Goal: Book appointment/travel/reservation

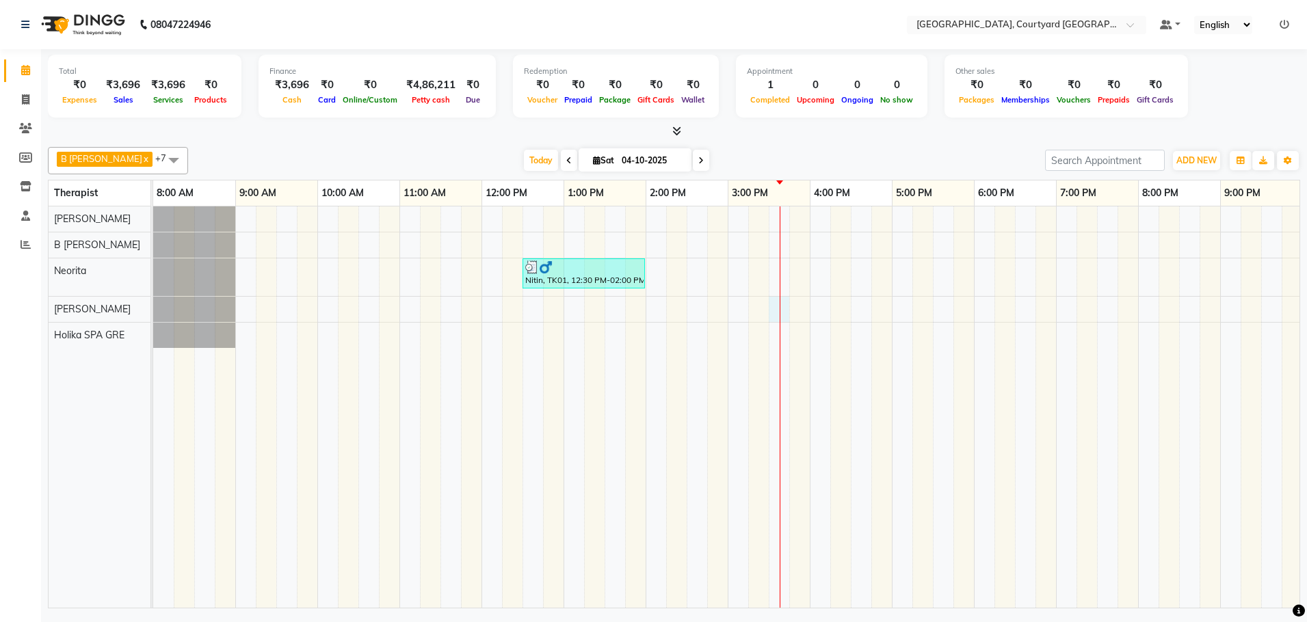
click at [787, 309] on div "Nitin, TK01, 12:30 PM-02:00 PM, Sensory Rejuvene Aromatherapy 90 Min([DEMOGRAPH…" at bounding box center [809, 408] width 1313 height 402
select select "70582"
select select "930"
select select "tentative"
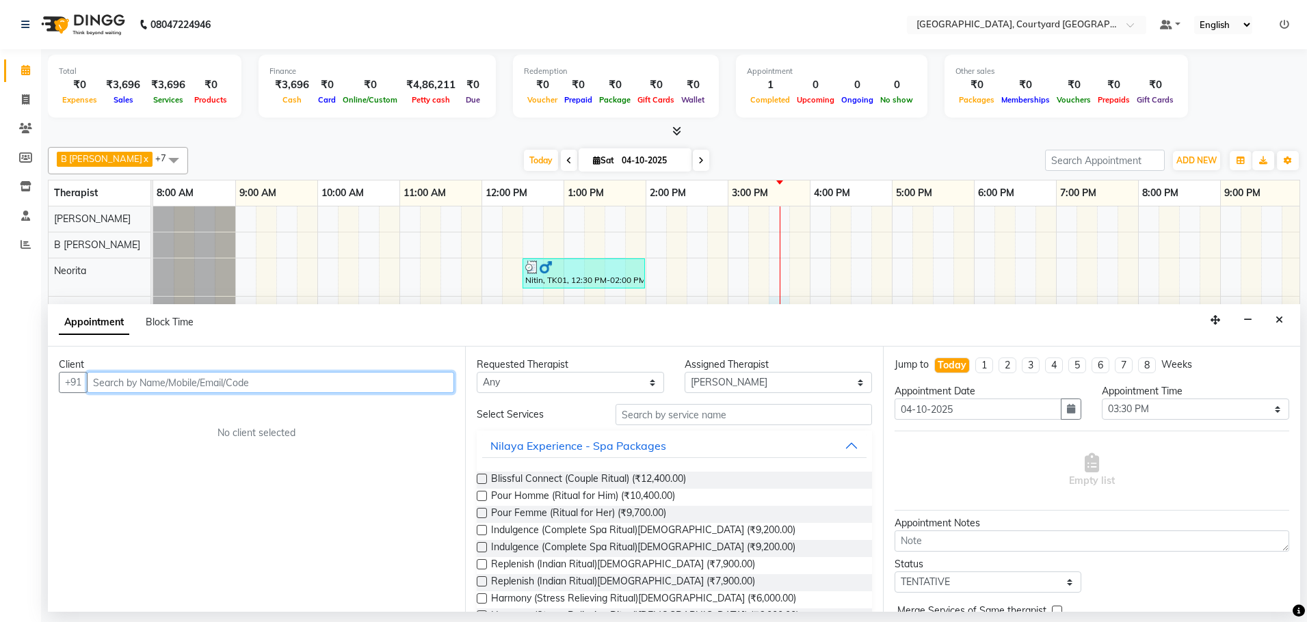
click at [302, 386] on input "text" at bounding box center [270, 382] width 367 height 21
type input "j"
type input "[PERSON_NAME]"
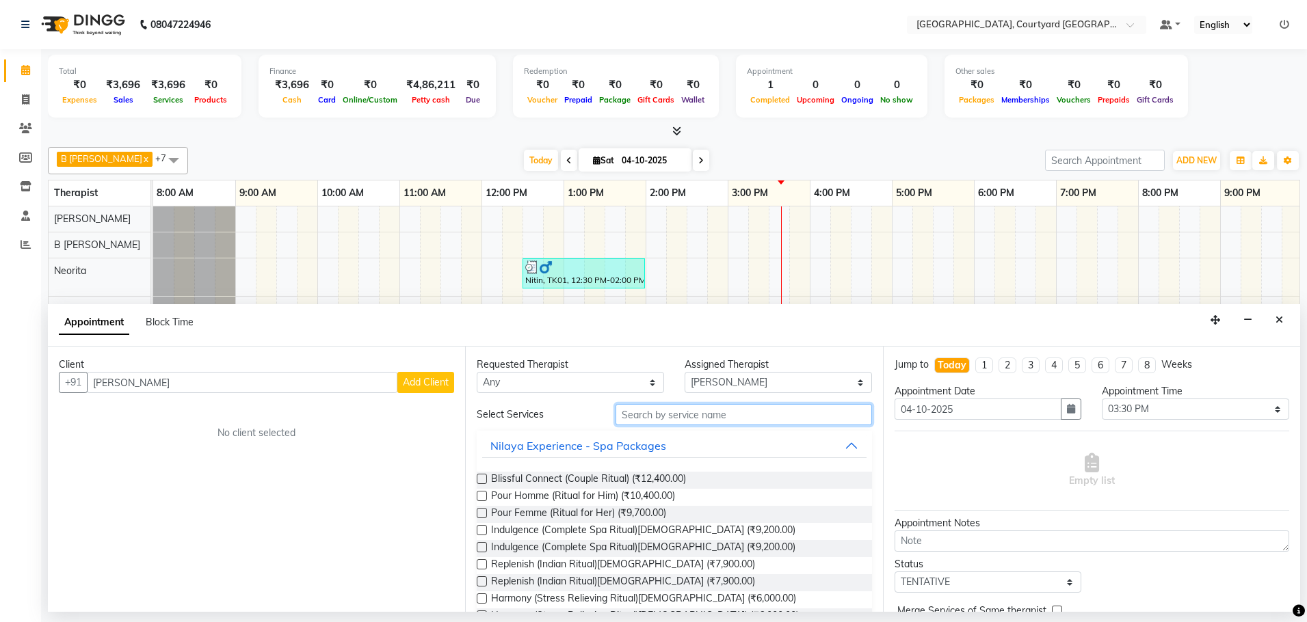
click at [655, 417] on input "text" at bounding box center [744, 414] width 257 height 21
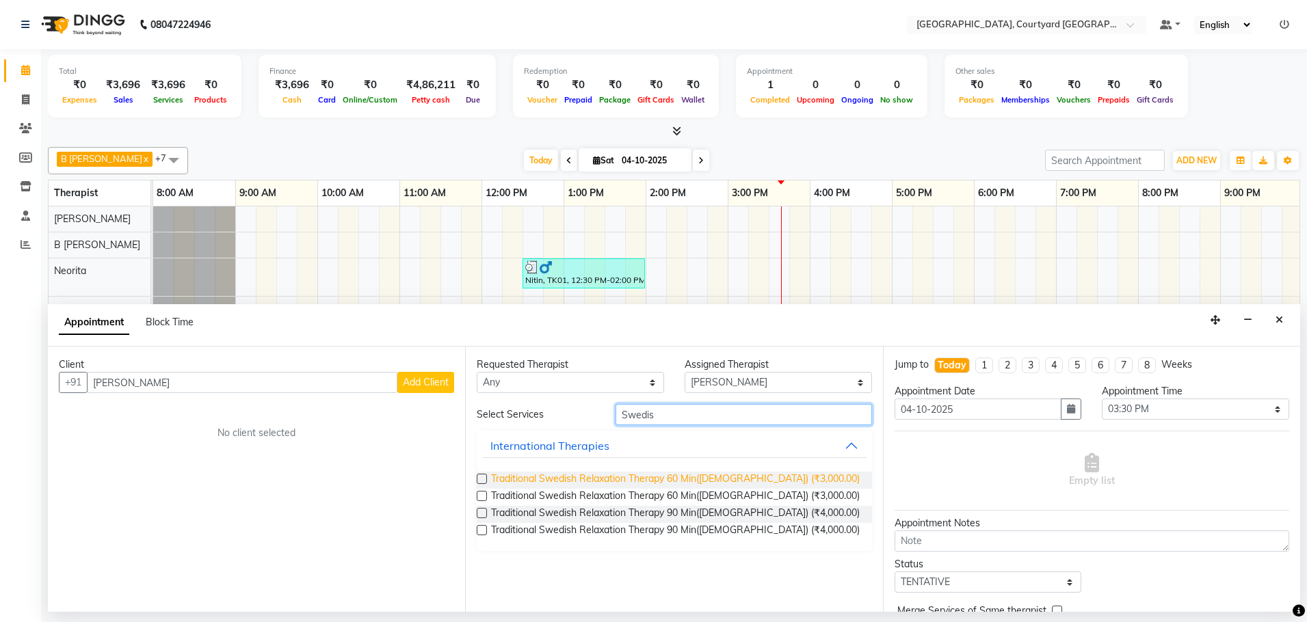
type input "Swedis"
click at [729, 480] on span "Traditional Swedish Relaxation Therapy 60 Min([DEMOGRAPHIC_DATA]) (₹3,000.00)" at bounding box center [675, 480] width 369 height 17
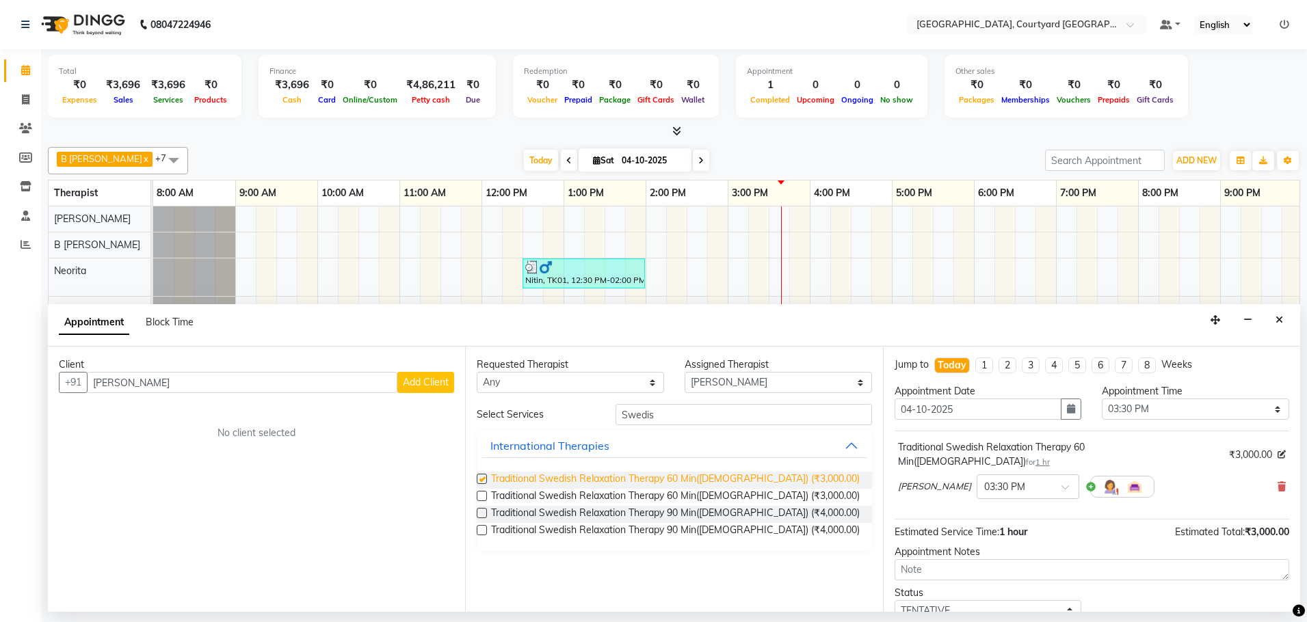
checkbox input "false"
click at [437, 380] on span "Add Client" at bounding box center [426, 382] width 46 height 12
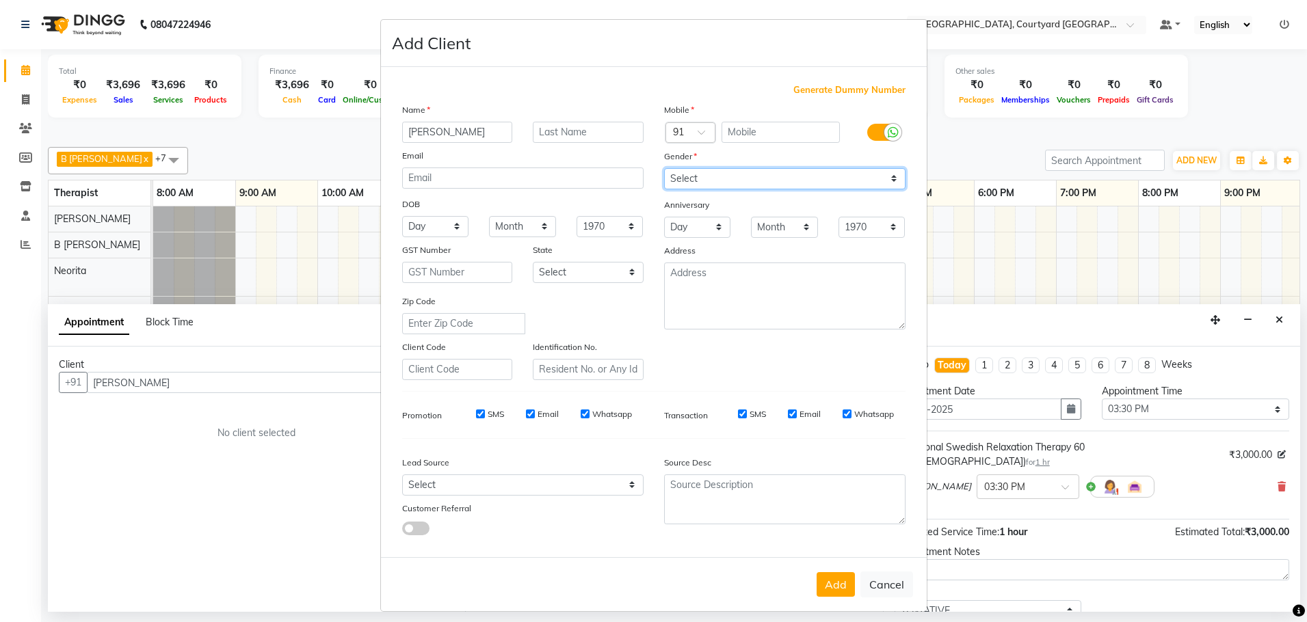
click at [690, 179] on select "Select [DEMOGRAPHIC_DATA] [DEMOGRAPHIC_DATA] Other Prefer Not To Say" at bounding box center [784, 178] width 241 height 21
select select "[DEMOGRAPHIC_DATA]"
click at [664, 168] on select "Select [DEMOGRAPHIC_DATA] [DEMOGRAPHIC_DATA] Other Prefer Not To Say" at bounding box center [784, 178] width 241 height 21
click at [728, 134] on input "text" at bounding box center [781, 132] width 118 height 21
type input "9501943366"
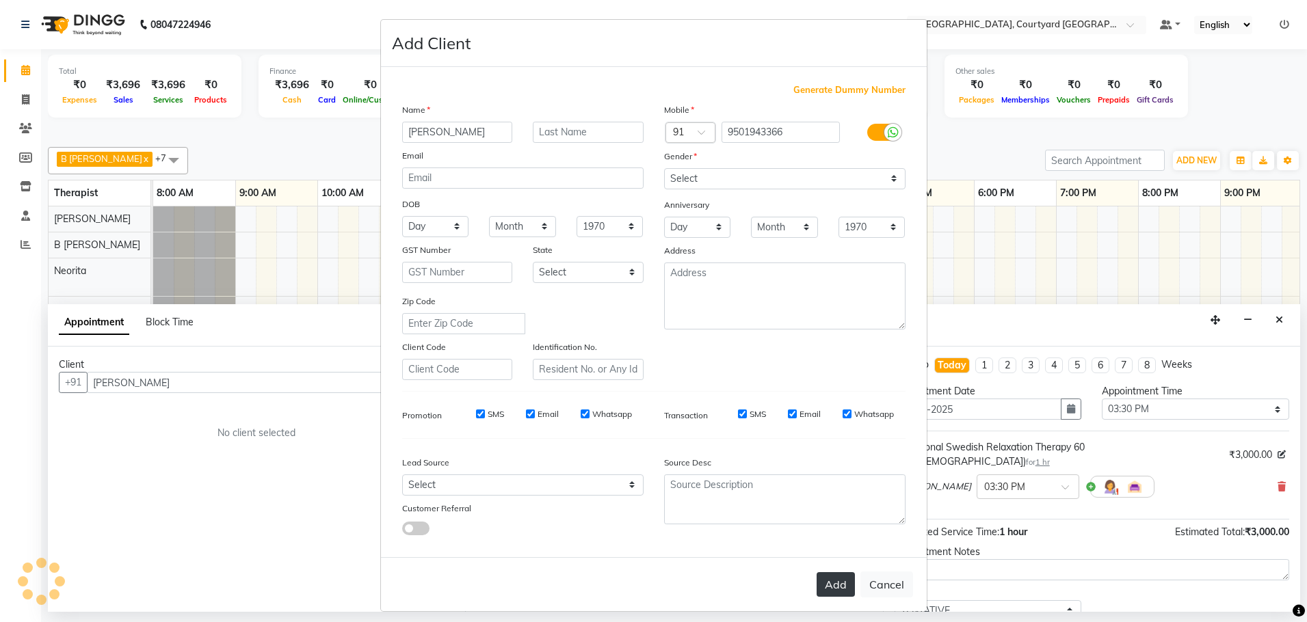
click at [833, 586] on button "Add" at bounding box center [836, 585] width 38 height 25
type input "95******66"
select select
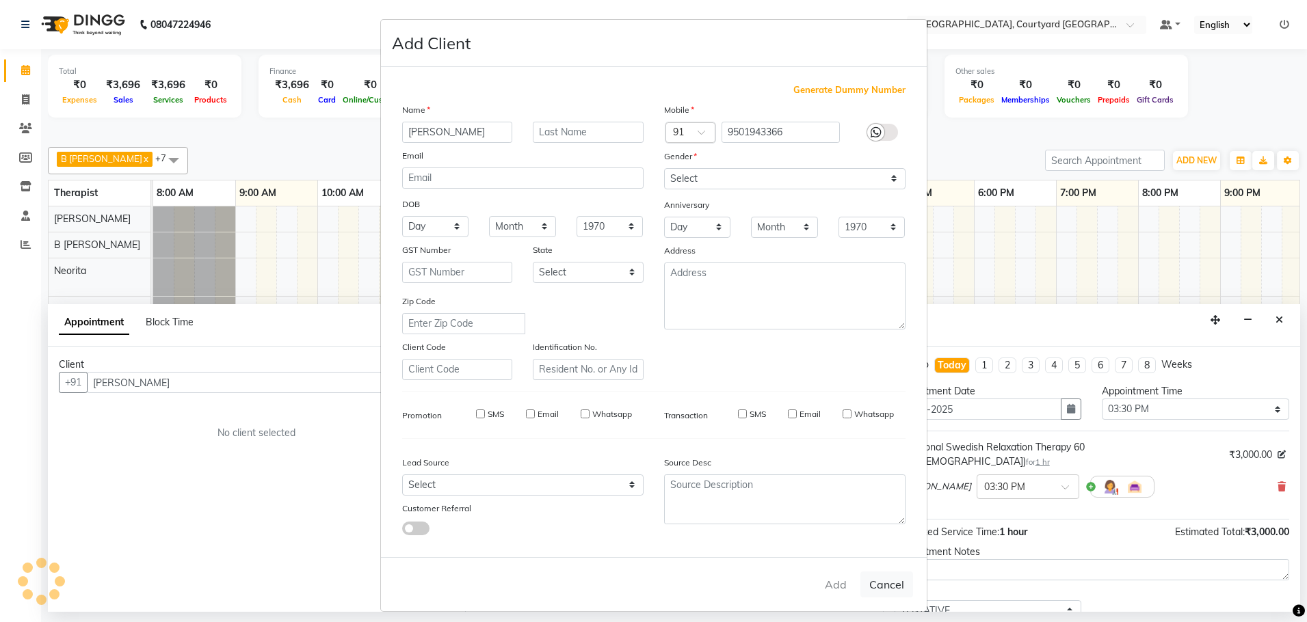
select select
checkbox input "false"
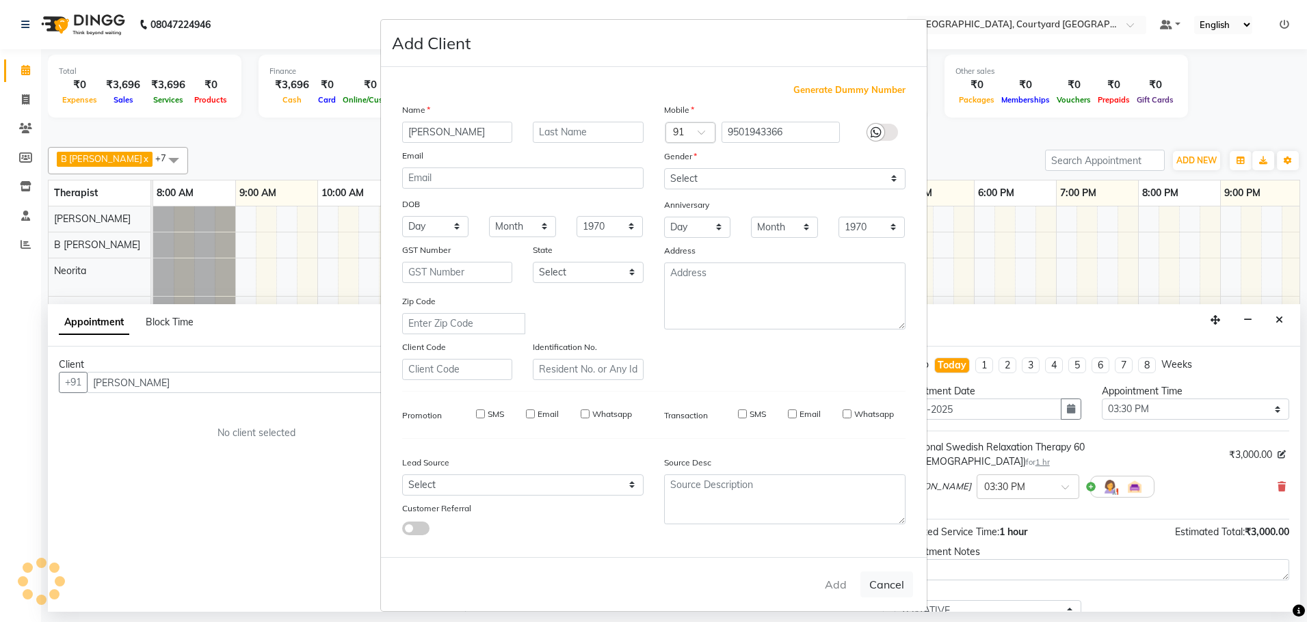
checkbox input "false"
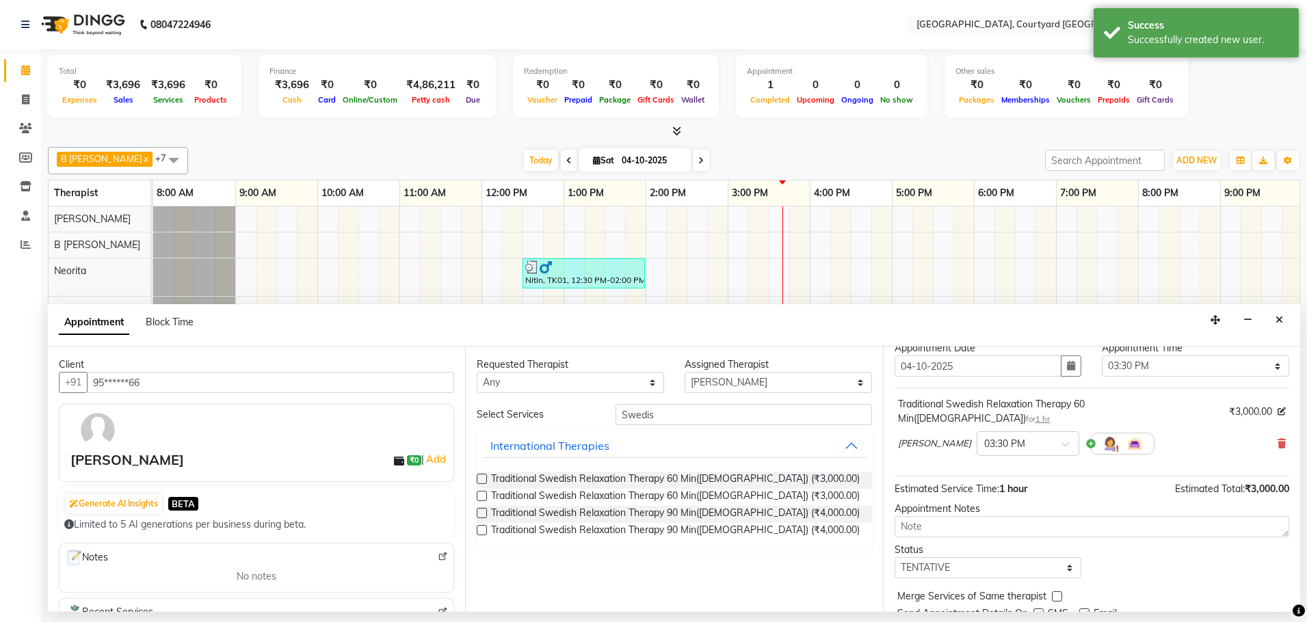
scroll to position [81, 0]
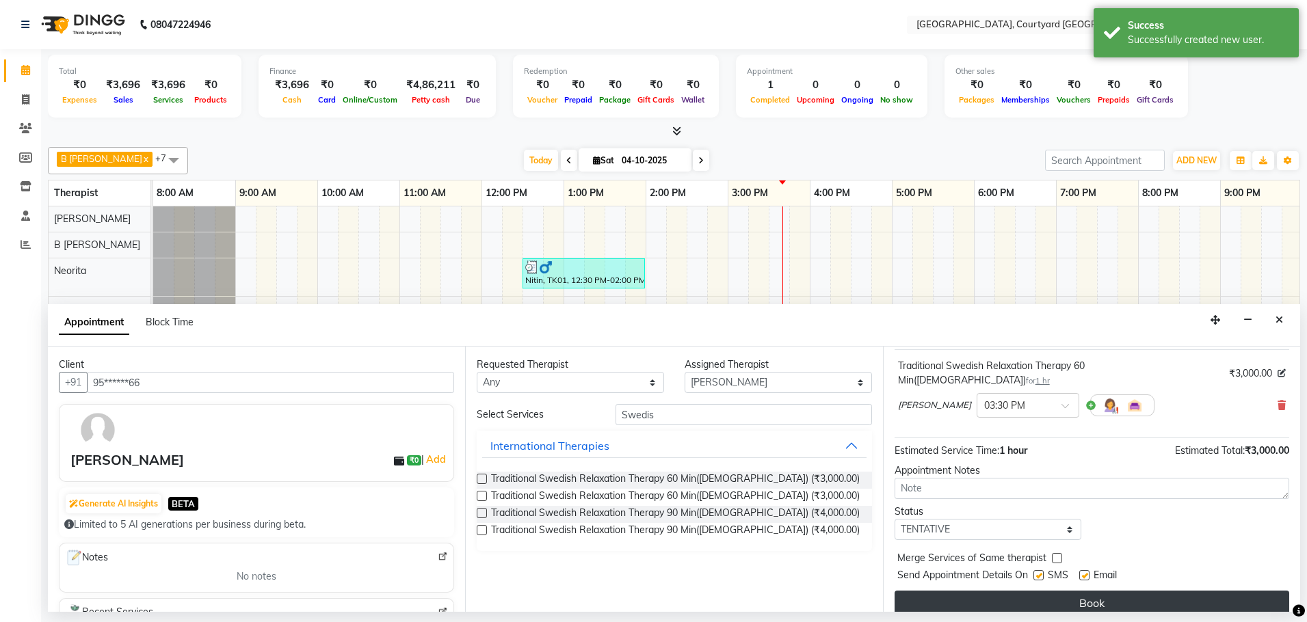
click at [1021, 591] on button "Book" at bounding box center [1092, 603] width 395 height 25
